Goal: Task Accomplishment & Management: Manage account settings

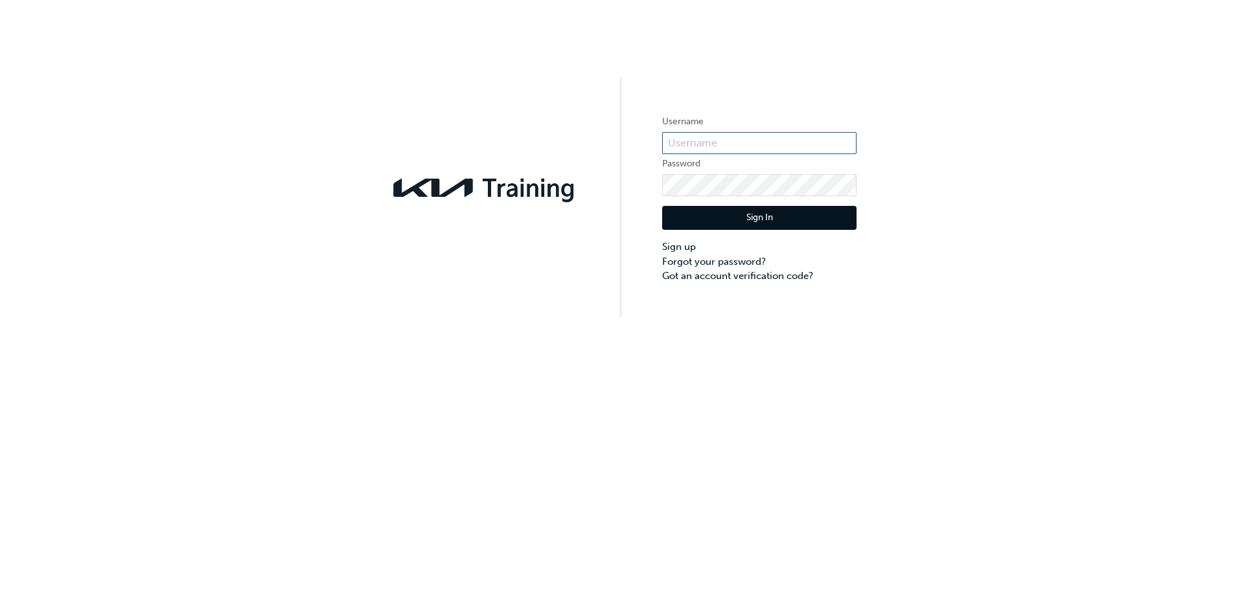
type input "0005850212"
click at [773, 211] on button "Sign In" at bounding box center [759, 218] width 194 height 25
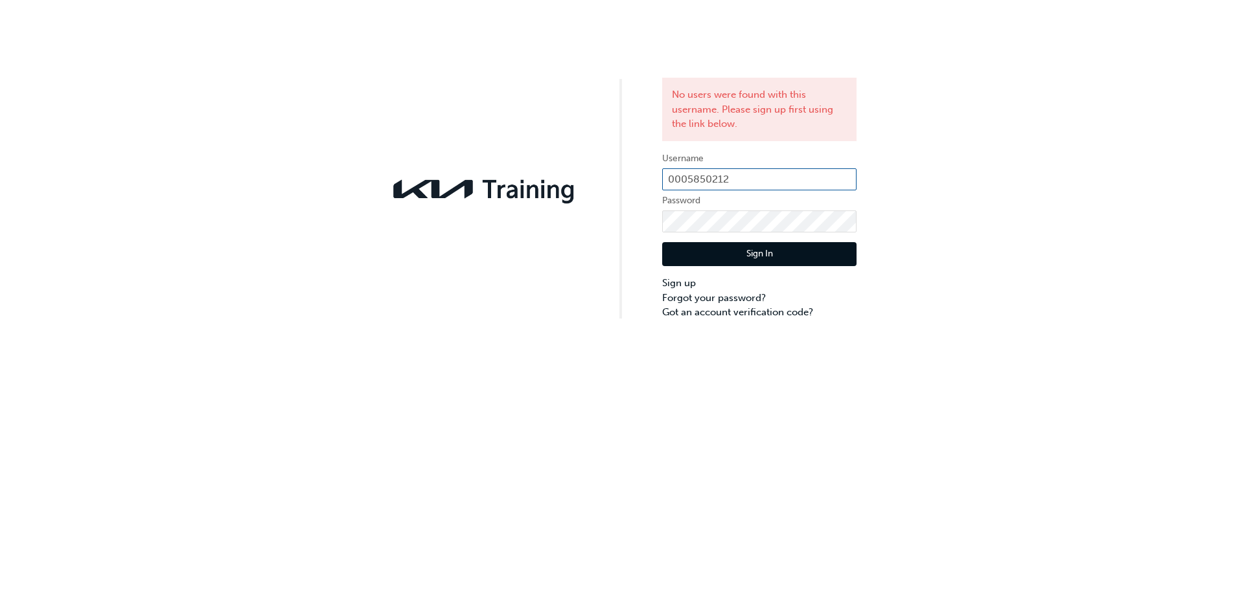
click at [748, 179] on input "0005850212" at bounding box center [759, 179] width 194 height 22
click at [743, 161] on label "Username" at bounding box center [759, 159] width 194 height 16
click at [690, 279] on link "Sign up" at bounding box center [759, 283] width 194 height 15
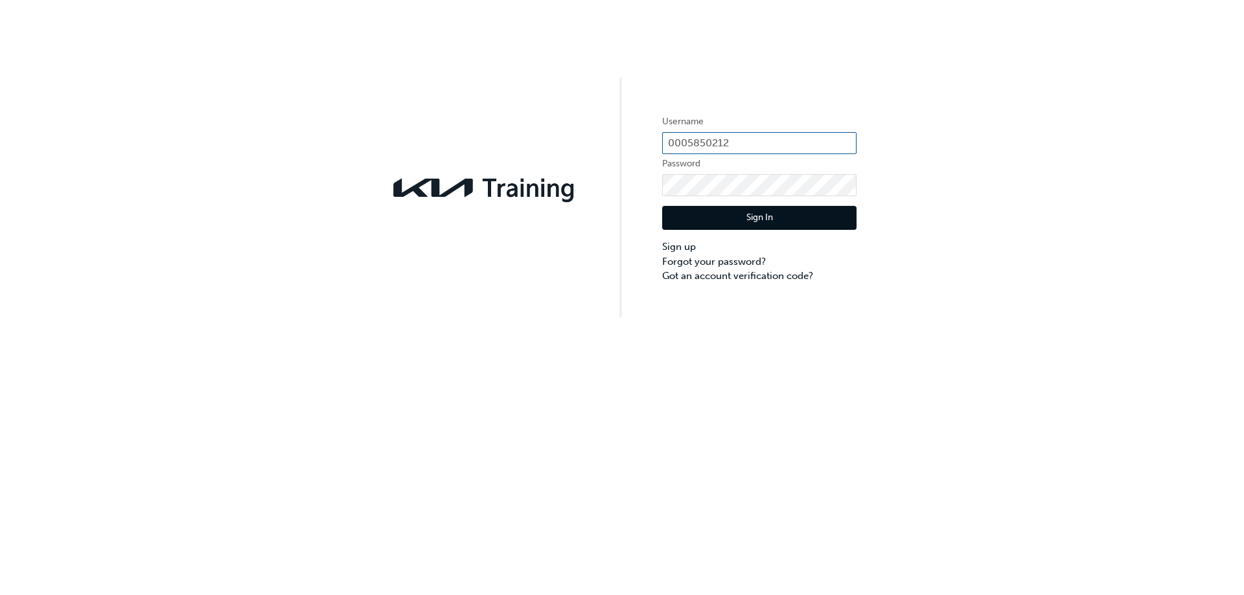
click at [709, 144] on input "0005850212" at bounding box center [759, 143] width 194 height 22
click at [709, 142] on input "0005850212" at bounding box center [759, 143] width 194 height 22
paste input "kau82550d5"
type input "kau82550d5"
click at [745, 212] on button "Sign In" at bounding box center [759, 218] width 194 height 25
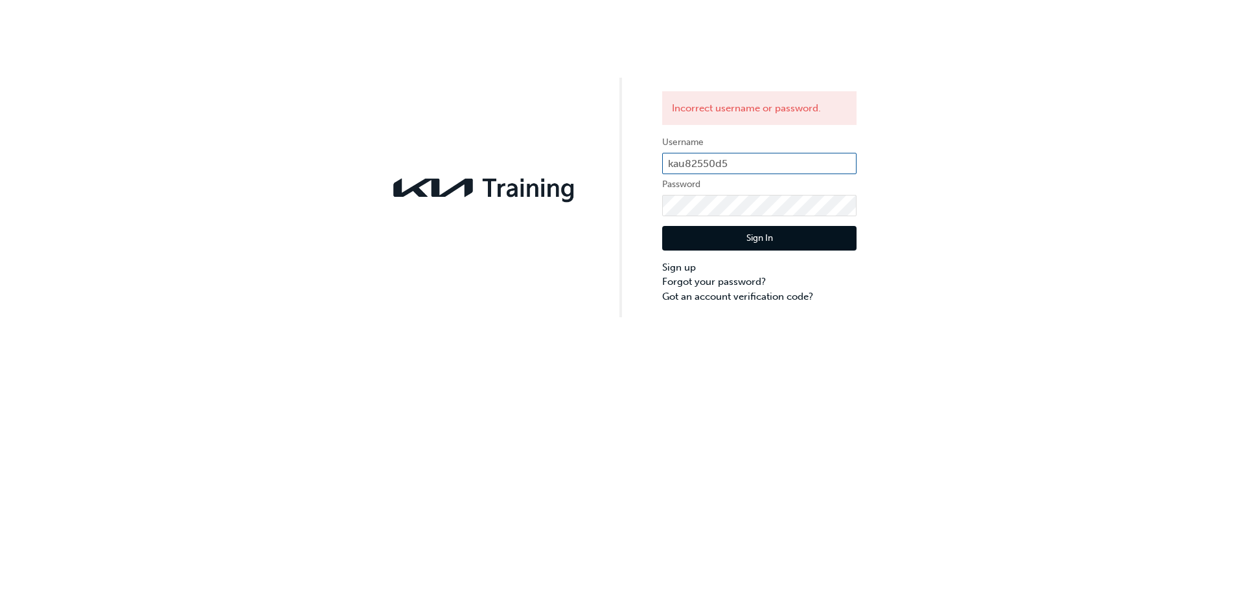
click at [744, 153] on input "kau82550d5" at bounding box center [759, 164] width 194 height 22
click at [716, 284] on link "Forgot your password?" at bounding box center [759, 282] width 194 height 15
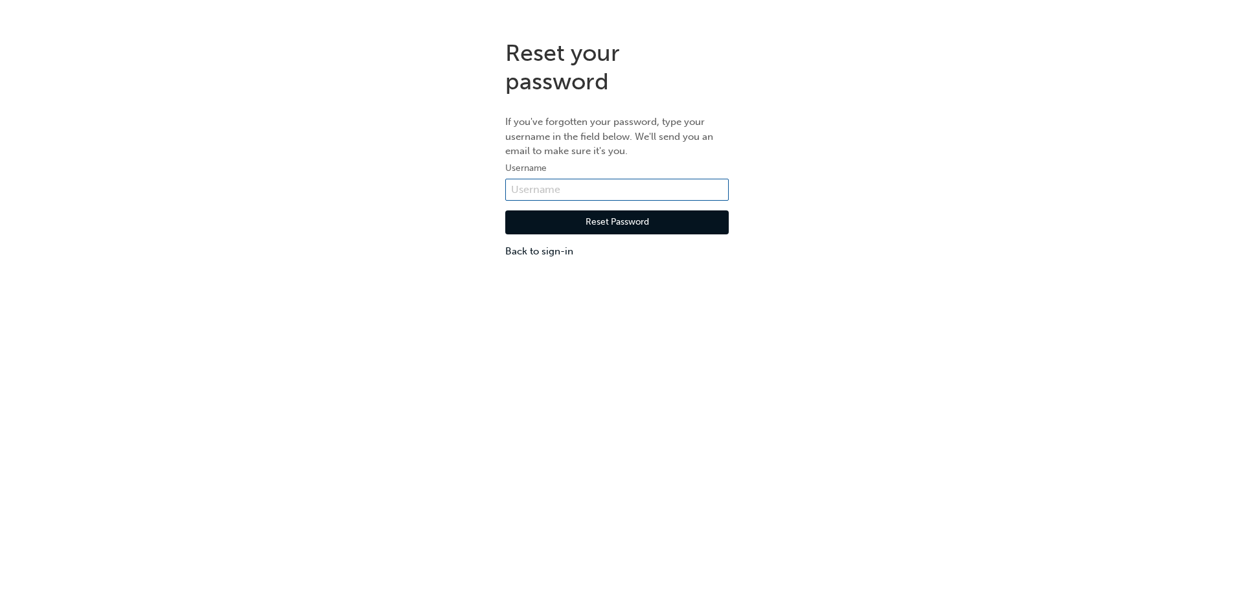
click at [545, 192] on input "text" at bounding box center [616, 190] width 223 height 22
paste input "kau82550d5"
type input "kau82550d5"
click at [569, 223] on button "Reset Password" at bounding box center [616, 222] width 223 height 25
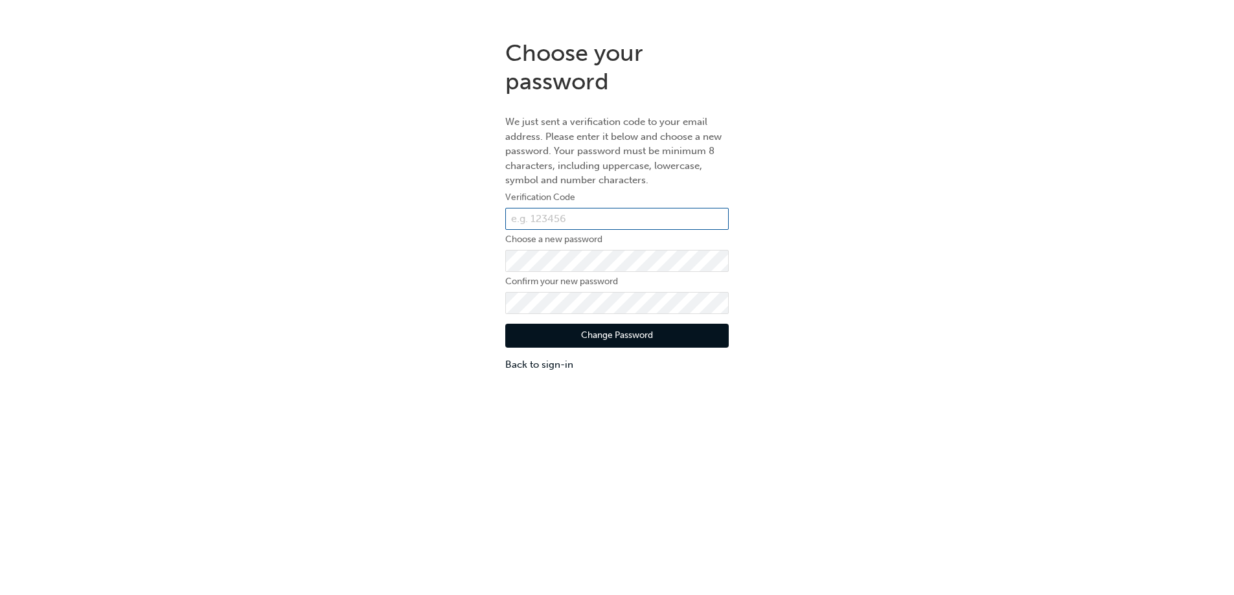
click at [540, 214] on input "text" at bounding box center [616, 219] width 223 height 22
click at [575, 216] on input "text" at bounding box center [616, 219] width 223 height 22
paste input "086118"
type input "086118"
click at [625, 332] on button "Change Password" at bounding box center [616, 336] width 223 height 25
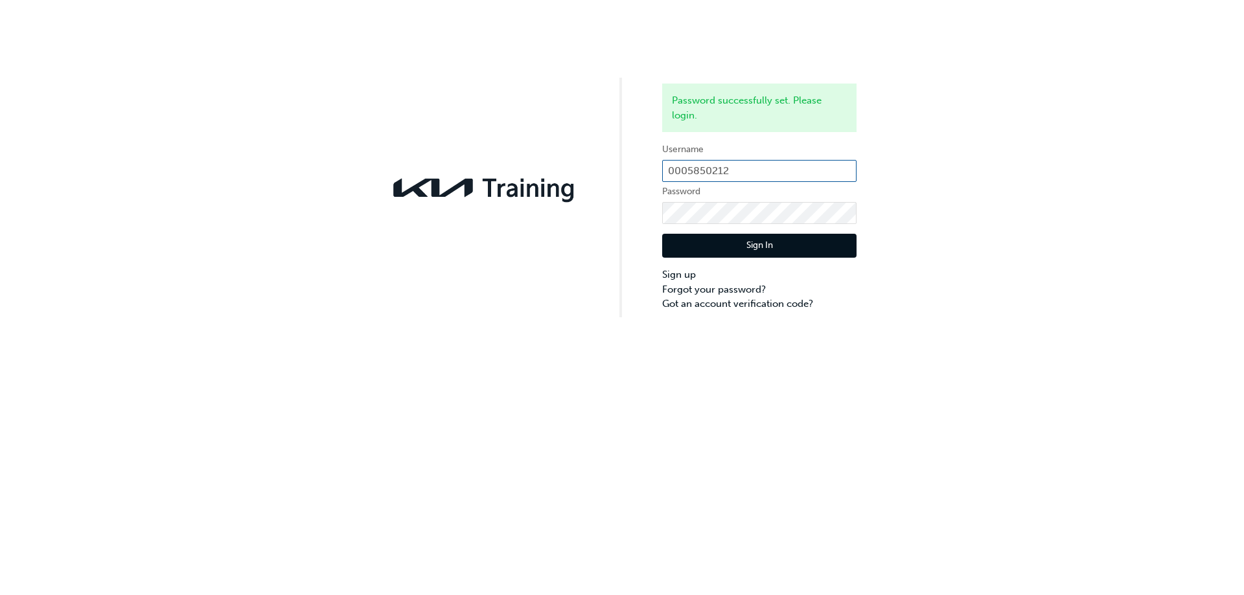
type input "kau82550d5"
click at [802, 247] on button "Sign In" at bounding box center [759, 246] width 194 height 25
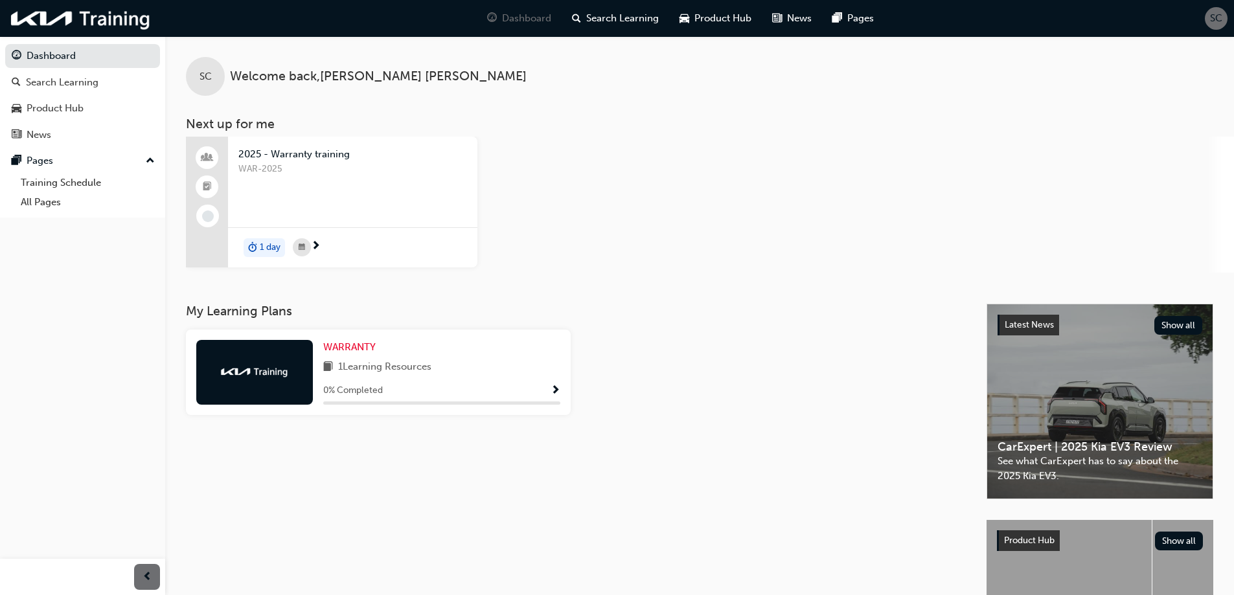
click at [350, 179] on div "WAR-2025" at bounding box center [352, 188] width 229 height 52
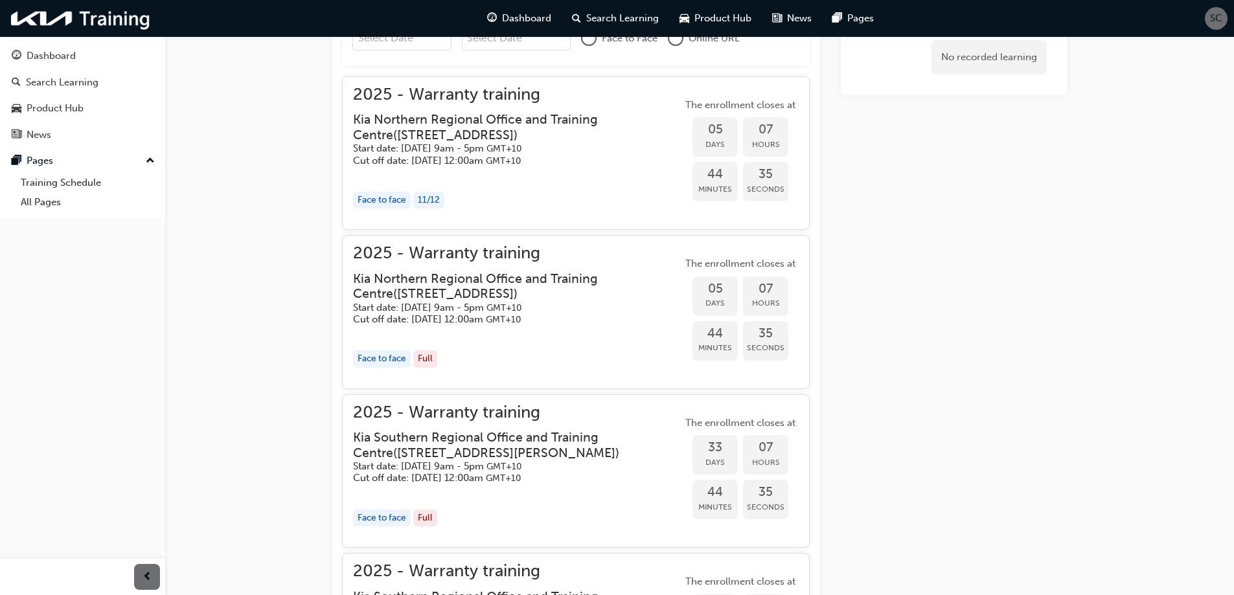
scroll to position [477, 0]
